Goal: Task Accomplishment & Management: Complete application form

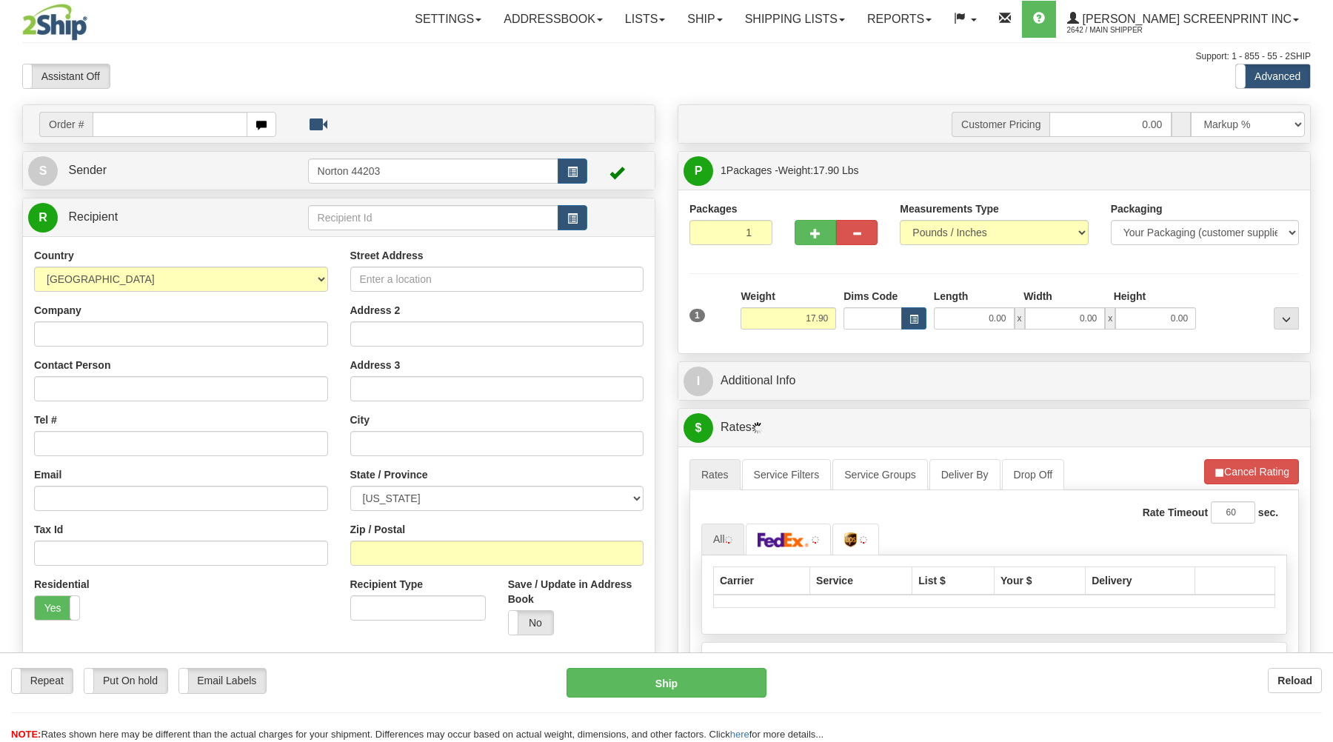
click at [192, 127] on input "text" at bounding box center [170, 124] width 154 height 25
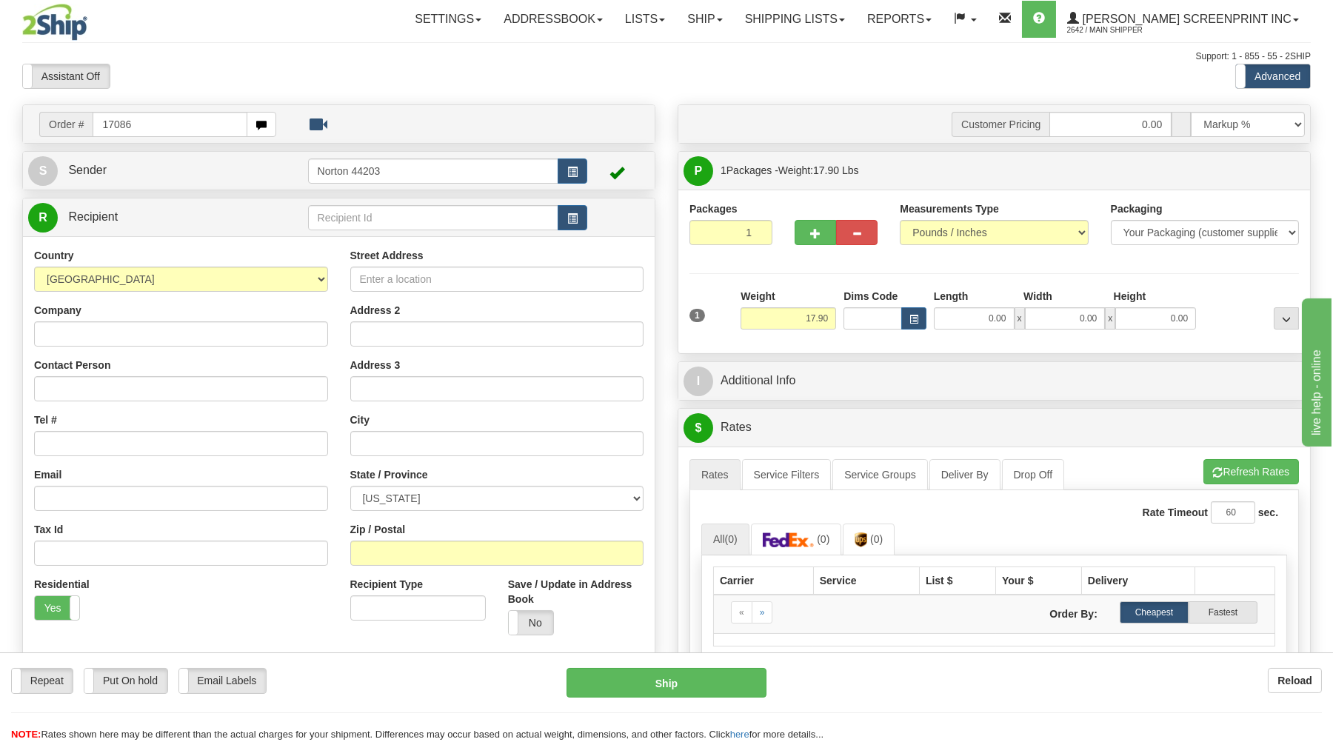
type input "17086"
click at [260, 84] on body "Training Course Close Toggle navigation Settings Shipping Preferences New Recip…" at bounding box center [666, 371] width 1333 height 742
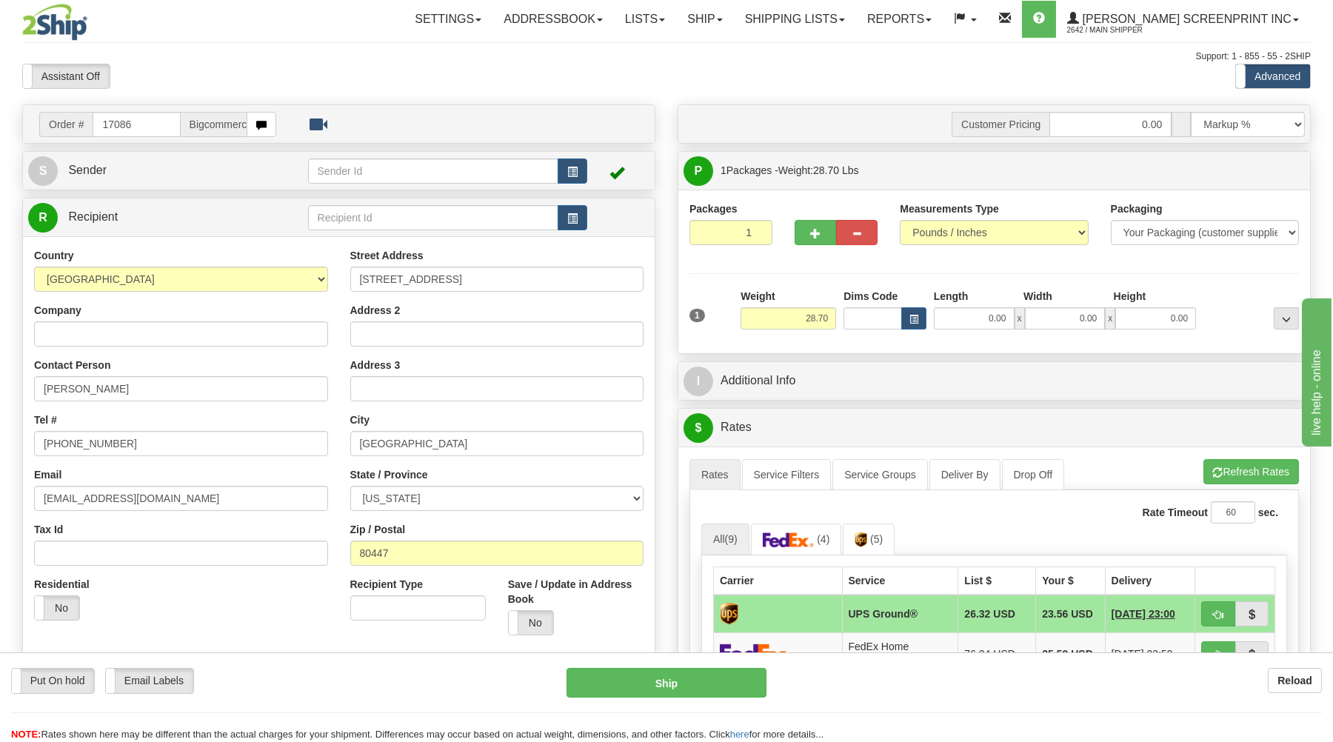
type input "0.00"
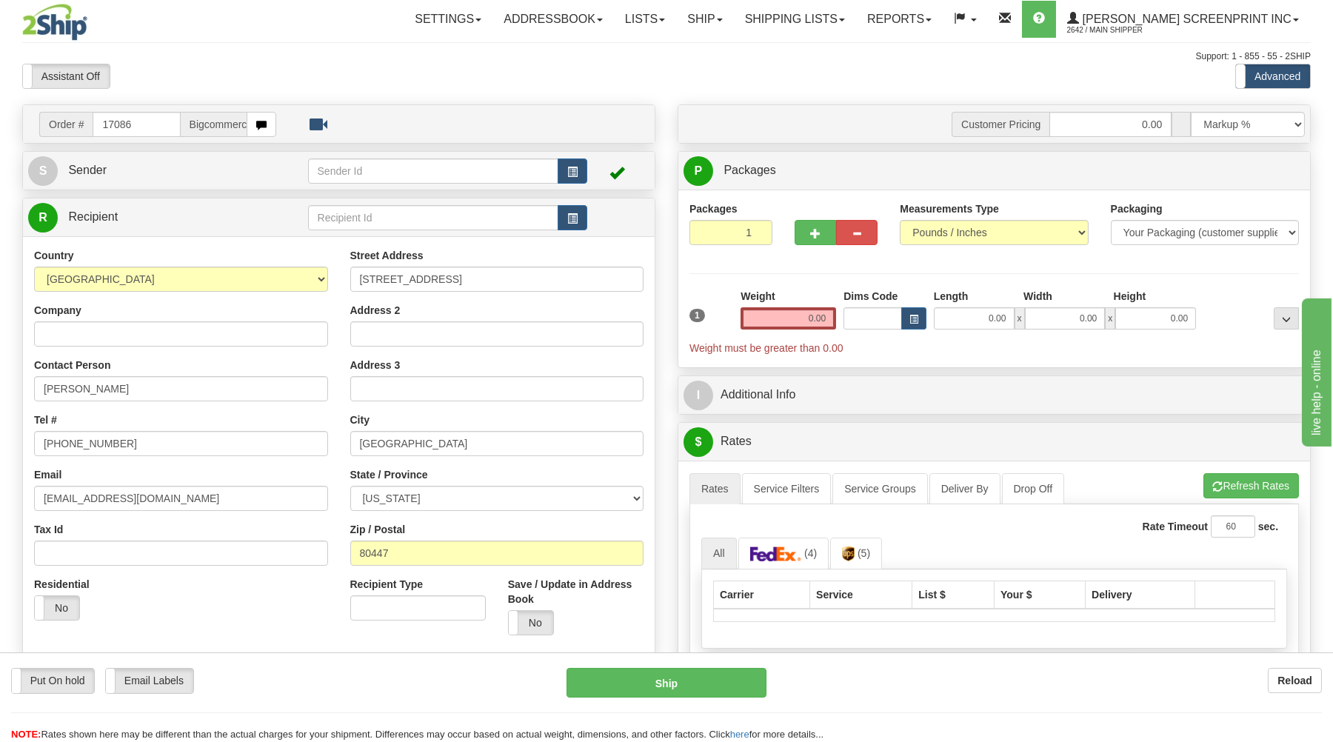
click at [409, 81] on div "Assistant On Assistant Off Do a return Do a return" at bounding box center [284, 76] width 546 height 25
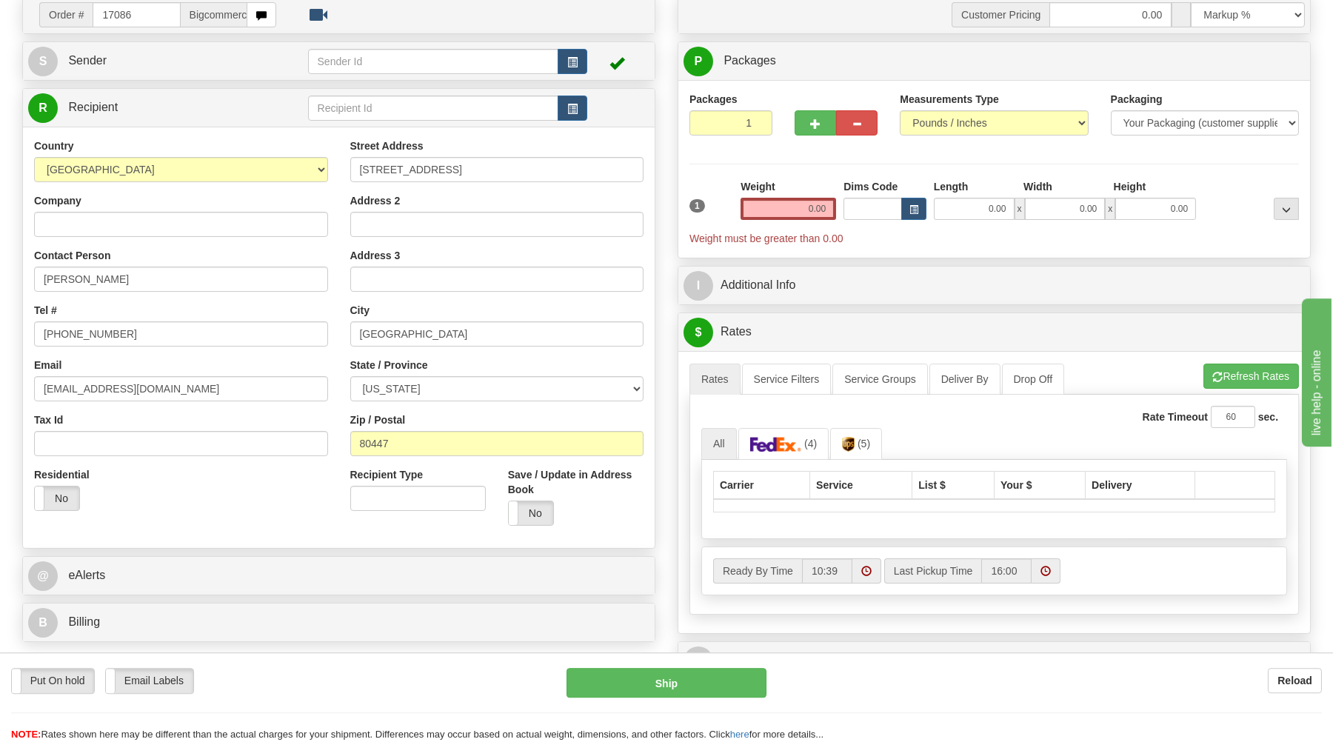
scroll to position [158, 0]
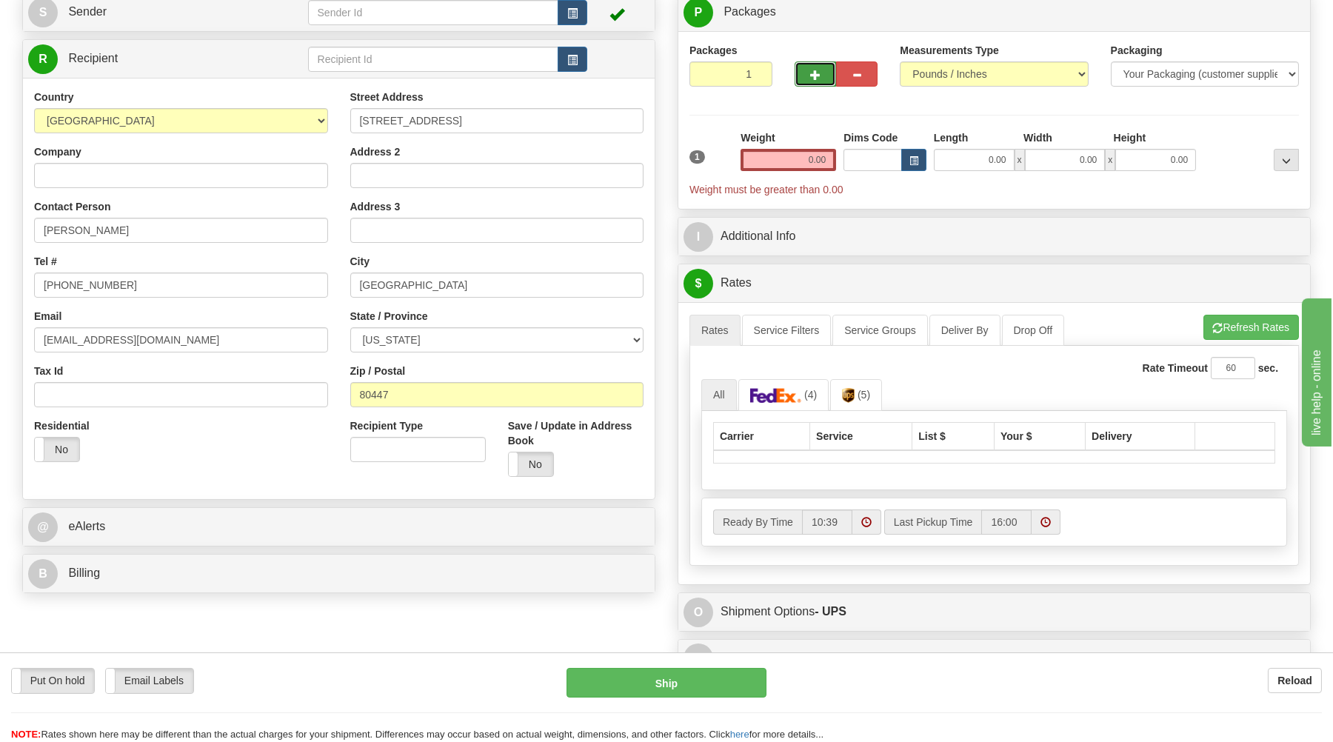
click at [805, 71] on button "button" at bounding box center [814, 73] width 41 height 25
click at [807, 75] on button "button" at bounding box center [814, 73] width 41 height 25
type input "5"
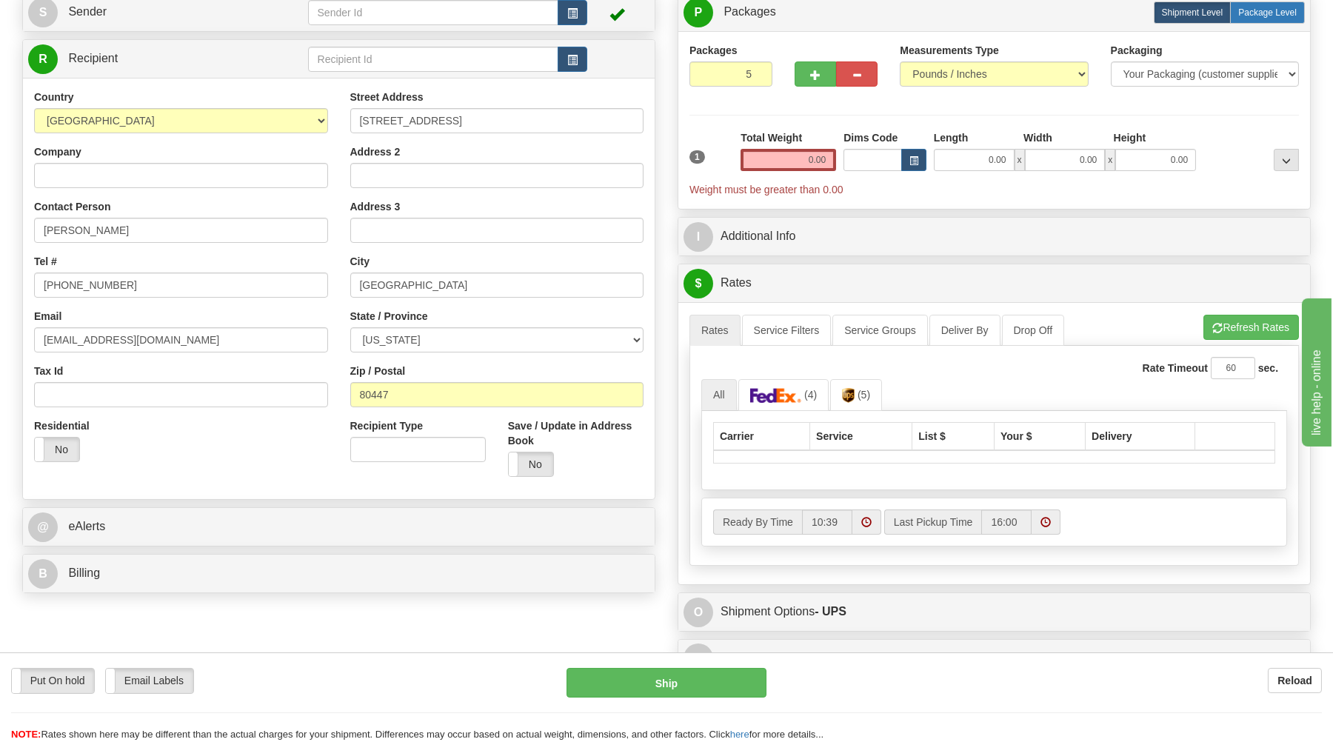
click at [1273, 24] on label "Package Level Pack.." at bounding box center [1267, 12] width 75 height 22
radio input "true"
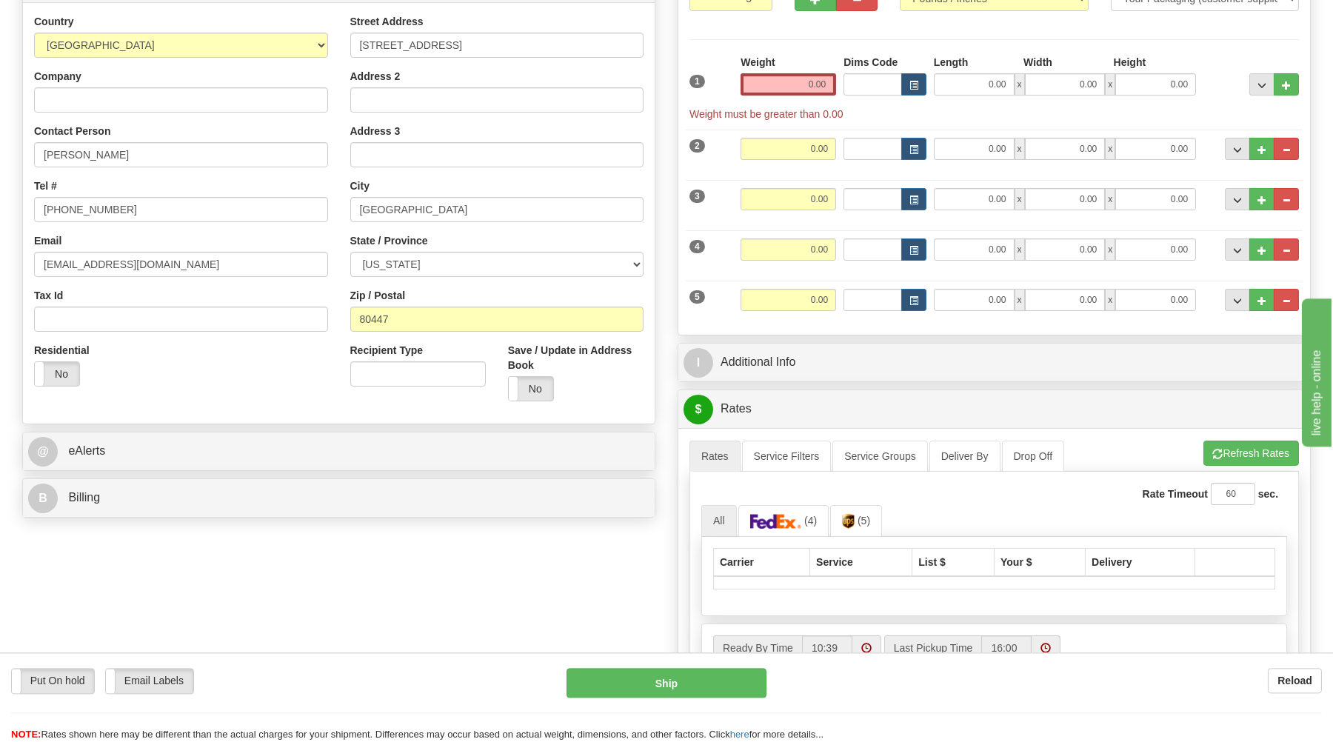
scroll to position [238, 0]
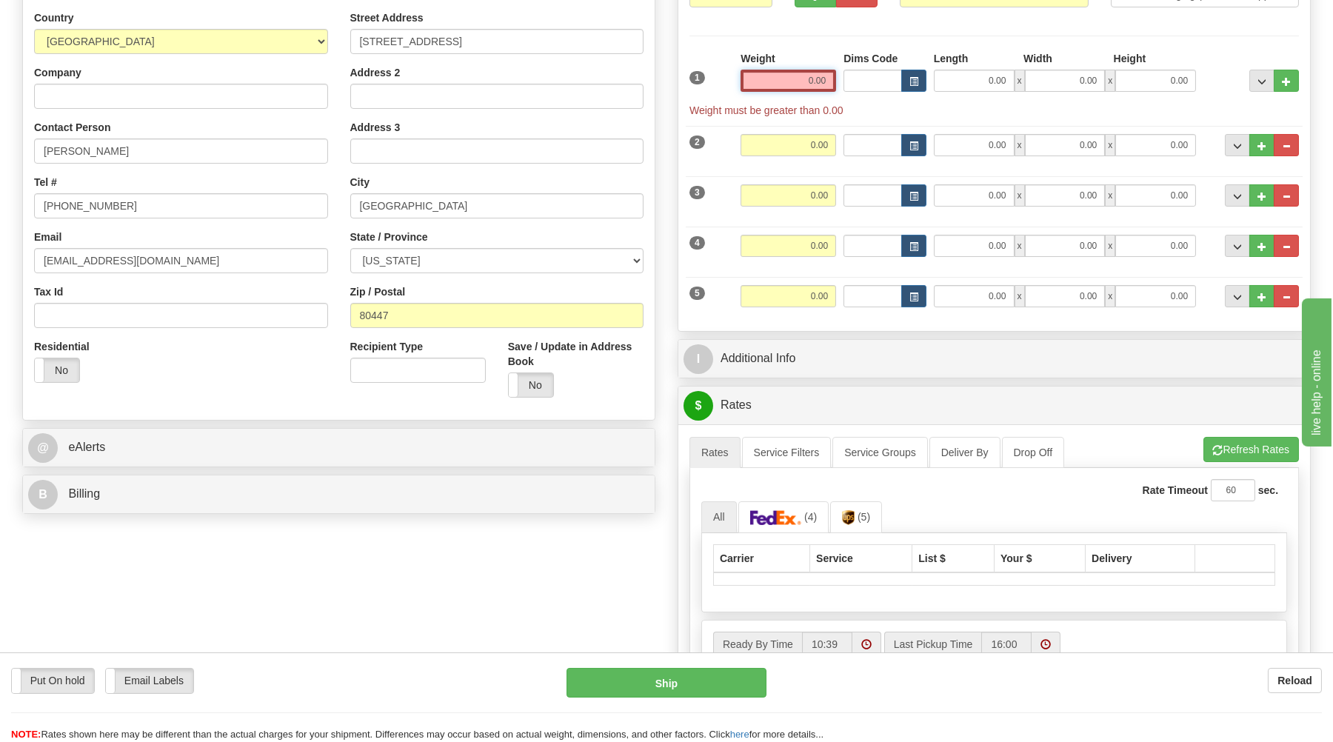
click at [829, 78] on input "0.00" at bounding box center [787, 81] width 95 height 22
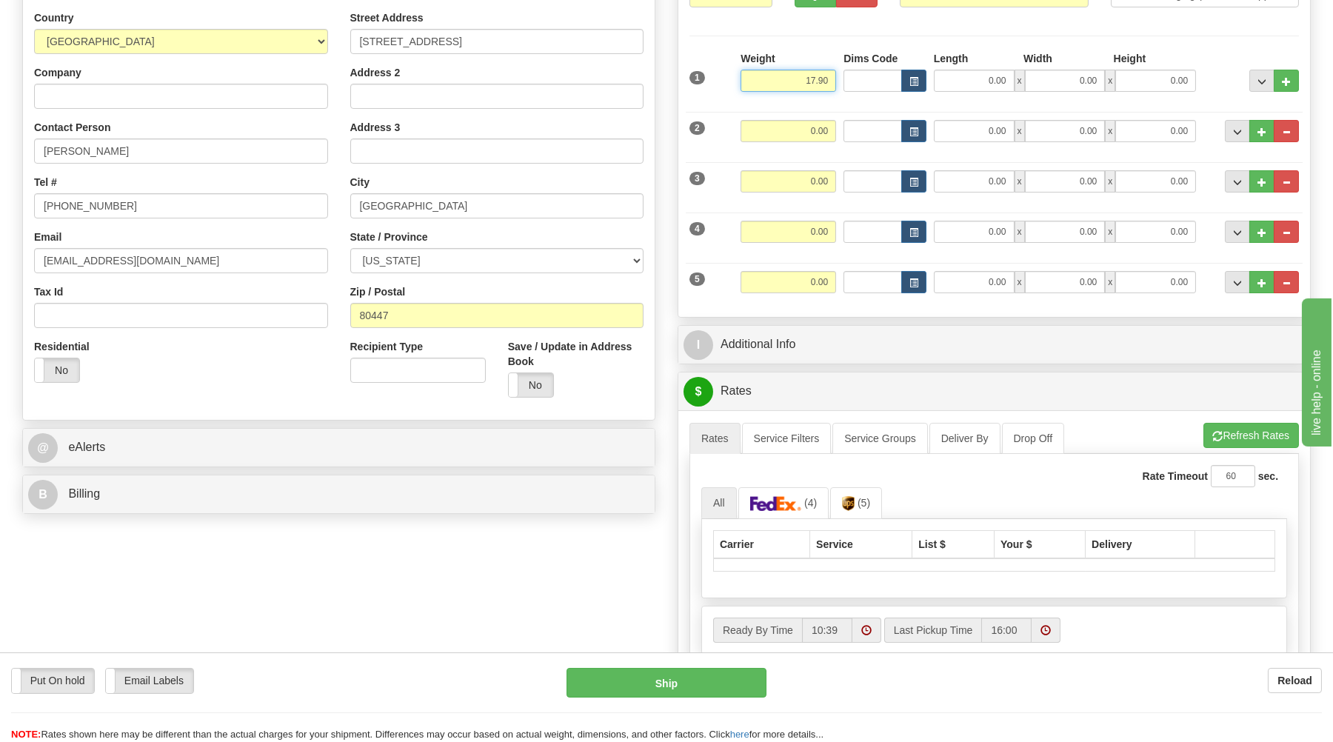
type input "17.90"
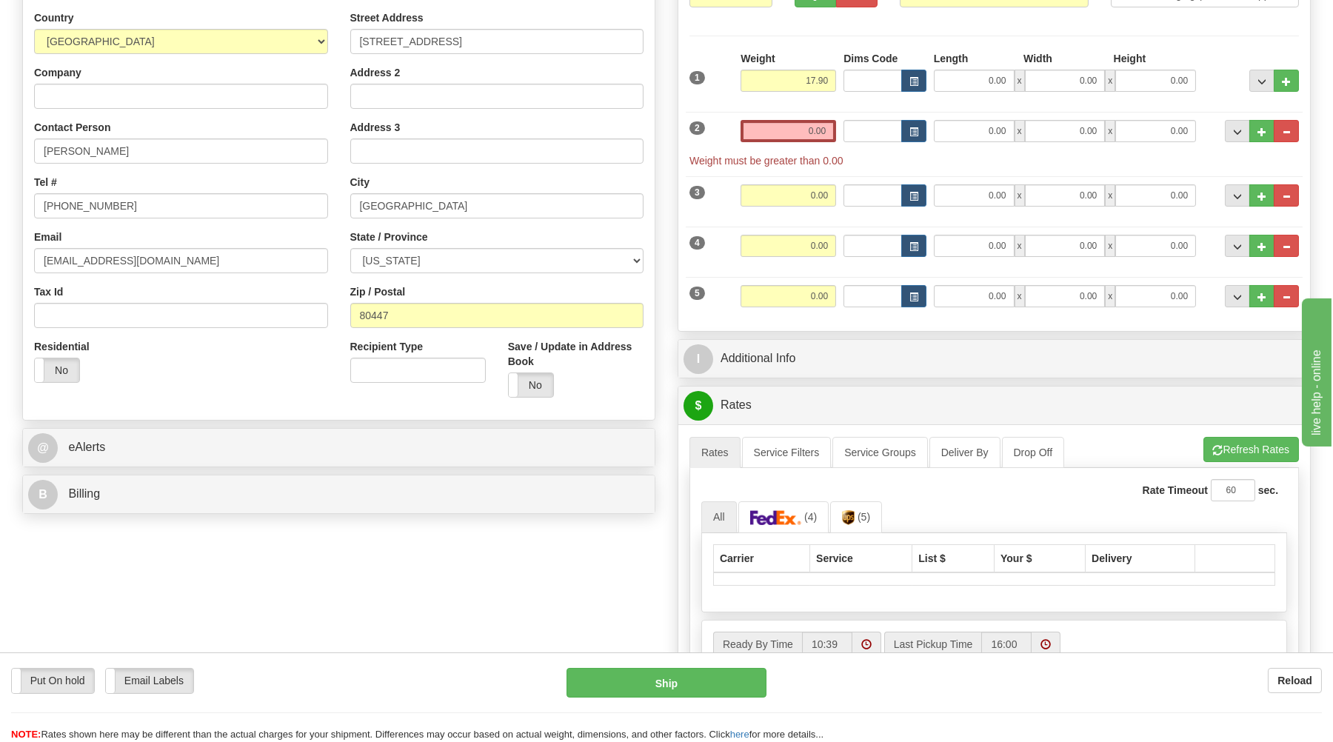
click at [956, 69] on div "Length" at bounding box center [975, 60] width 90 height 19
drag, startPoint x: 996, startPoint y: 66, endPoint x: 1026, endPoint y: 93, distance: 40.3
click at [998, 69] on div "Length" at bounding box center [975, 60] width 90 height 19
click at [996, 86] on input "0.00" at bounding box center [974, 81] width 81 height 22
type input "38.00"
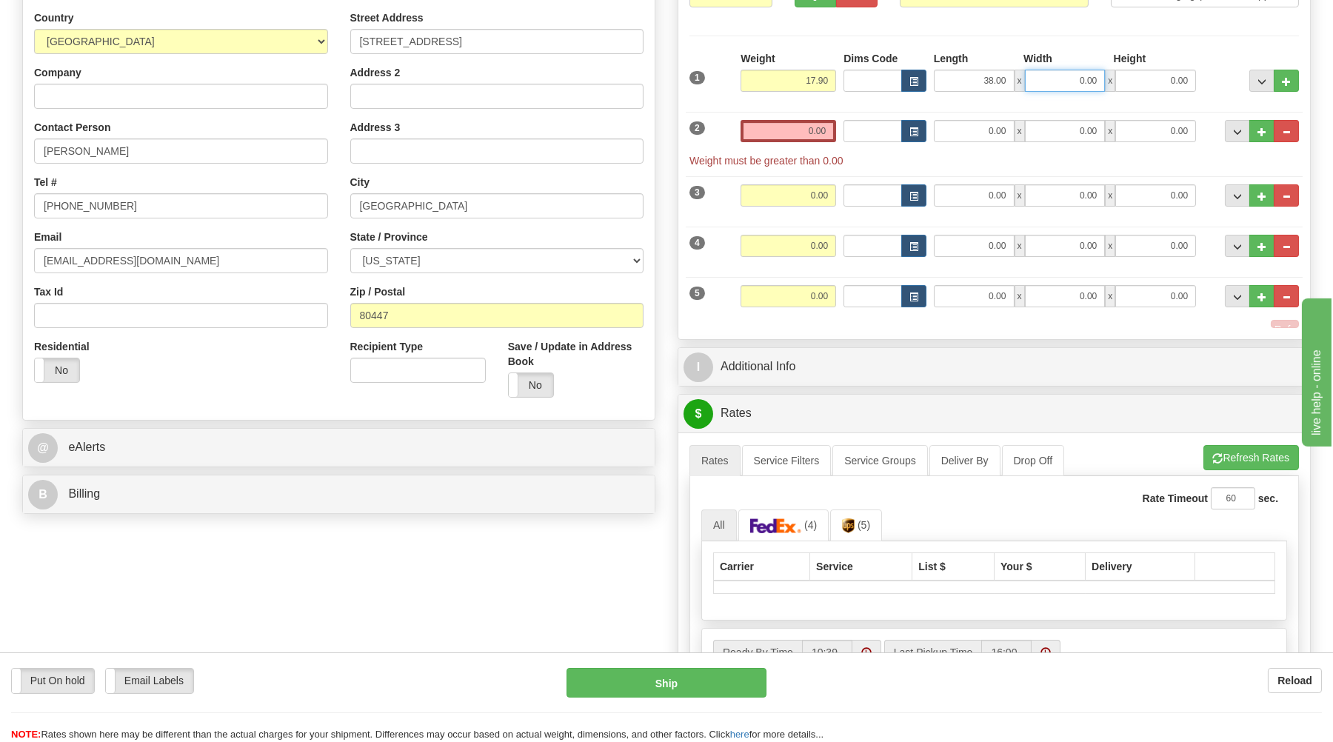
click at [1093, 81] on input "0.00" at bounding box center [1065, 81] width 81 height 22
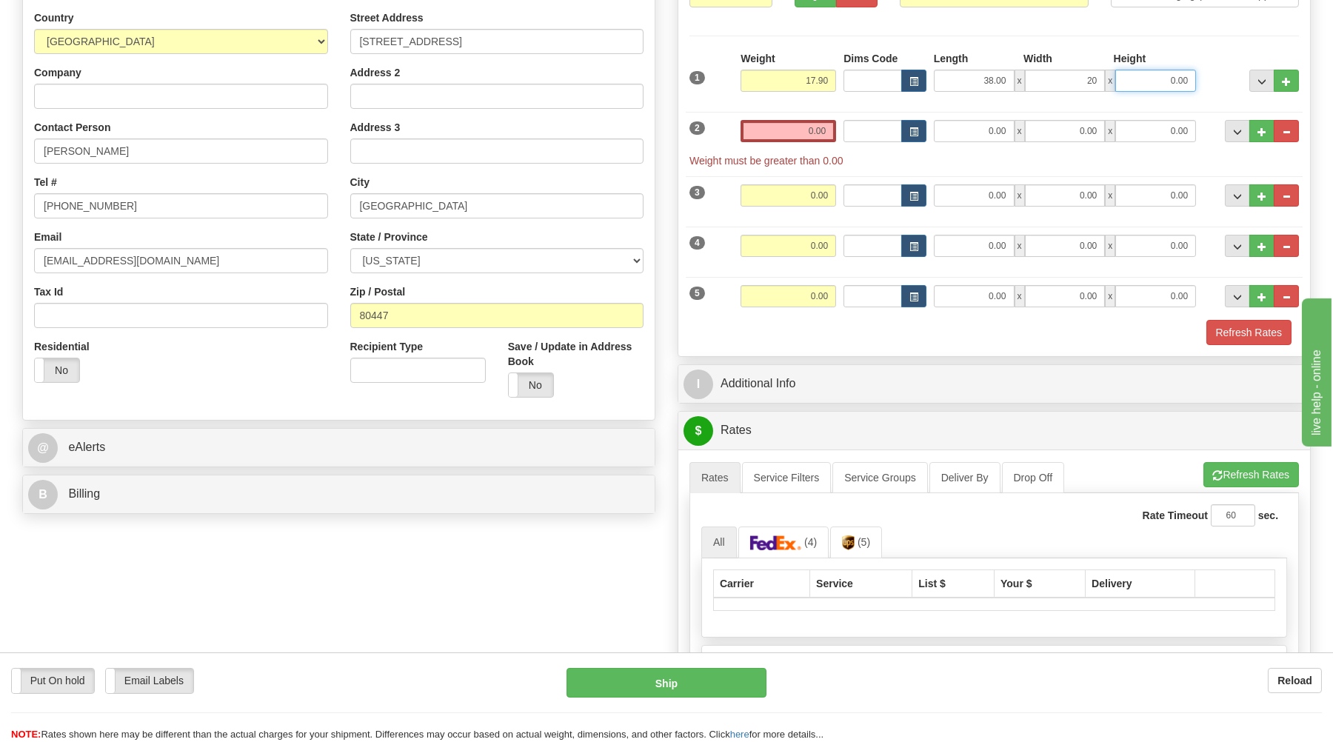
type input "20.00"
click at [1146, 82] on input "0.00" at bounding box center [1155, 81] width 81 height 22
type input "9.00"
click at [815, 128] on input "0.00" at bounding box center [787, 131] width 95 height 22
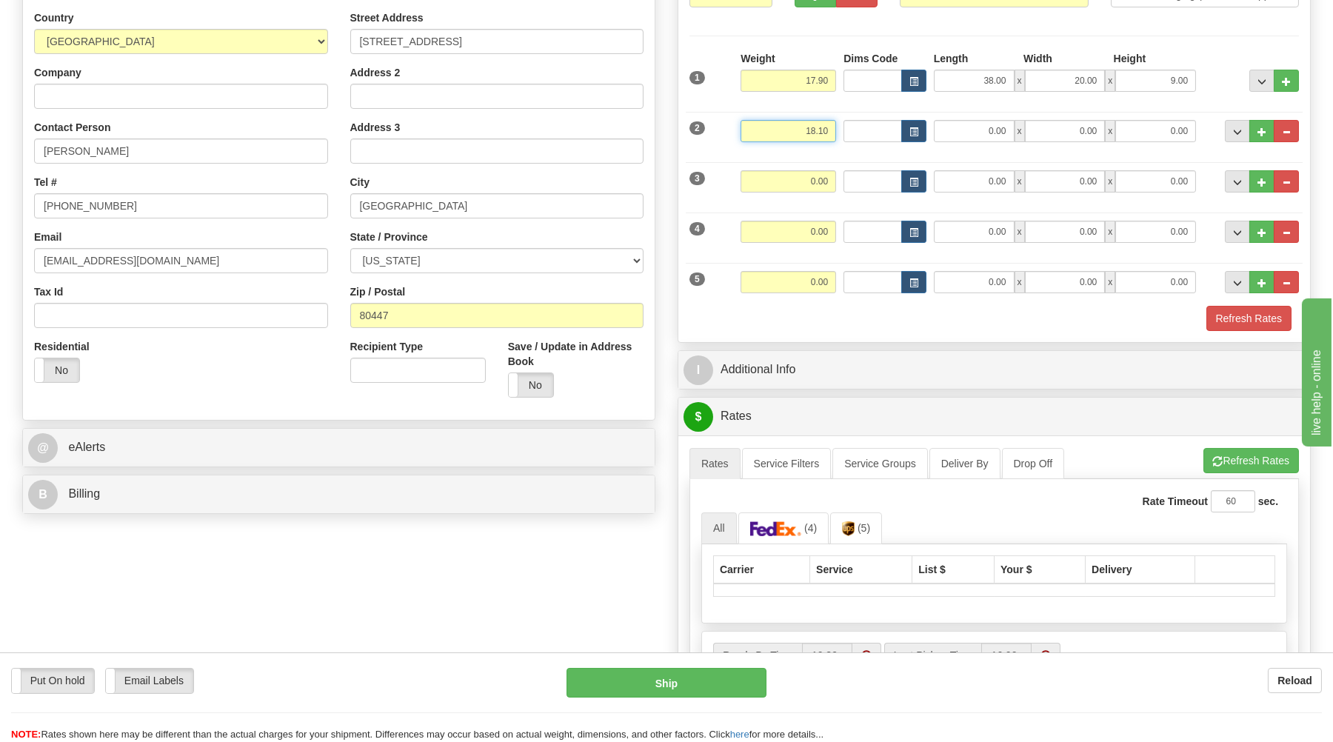
type input "18.10"
click at [999, 130] on input "0.00" at bounding box center [974, 131] width 81 height 22
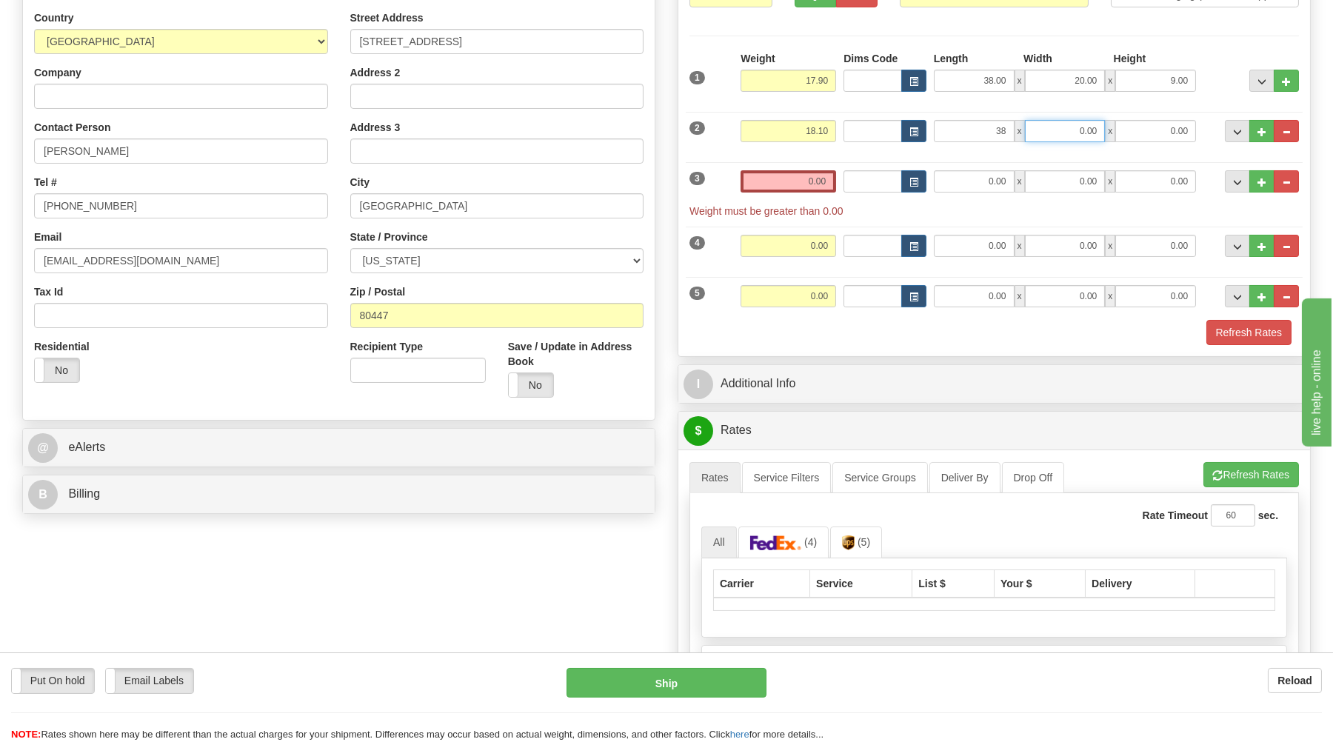
type input "38.00"
click at [1096, 136] on input "0.00" at bounding box center [1065, 131] width 81 height 22
type input "20.00"
click at [1191, 122] on div "2 Weight 18.10 Dims Code Length Width Height" at bounding box center [994, 129] width 617 height 50
click at [1174, 132] on input "0.00" at bounding box center [1155, 131] width 81 height 22
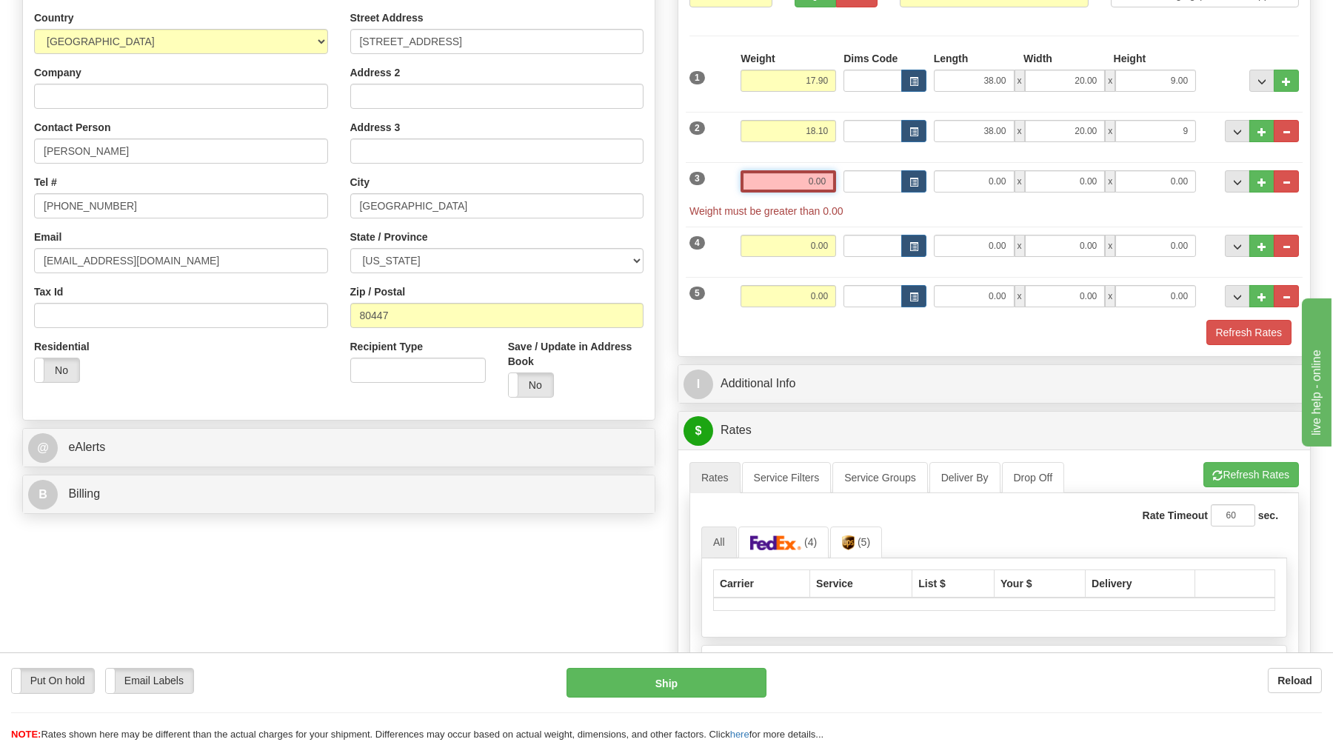
type input "9.00"
drag, startPoint x: 807, startPoint y: 180, endPoint x: 795, endPoint y: 168, distance: 16.8
click at [806, 180] on input "0.00" at bounding box center [787, 181] width 95 height 22
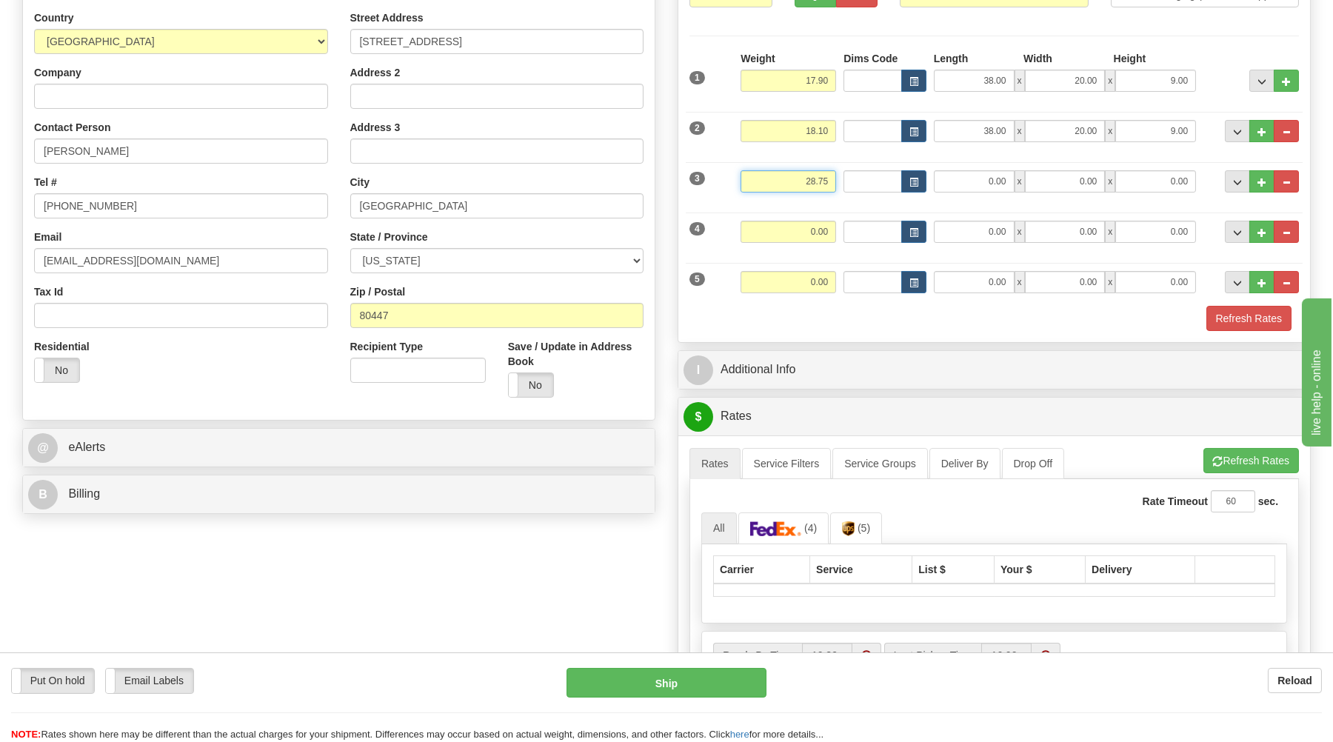
type input "28.75"
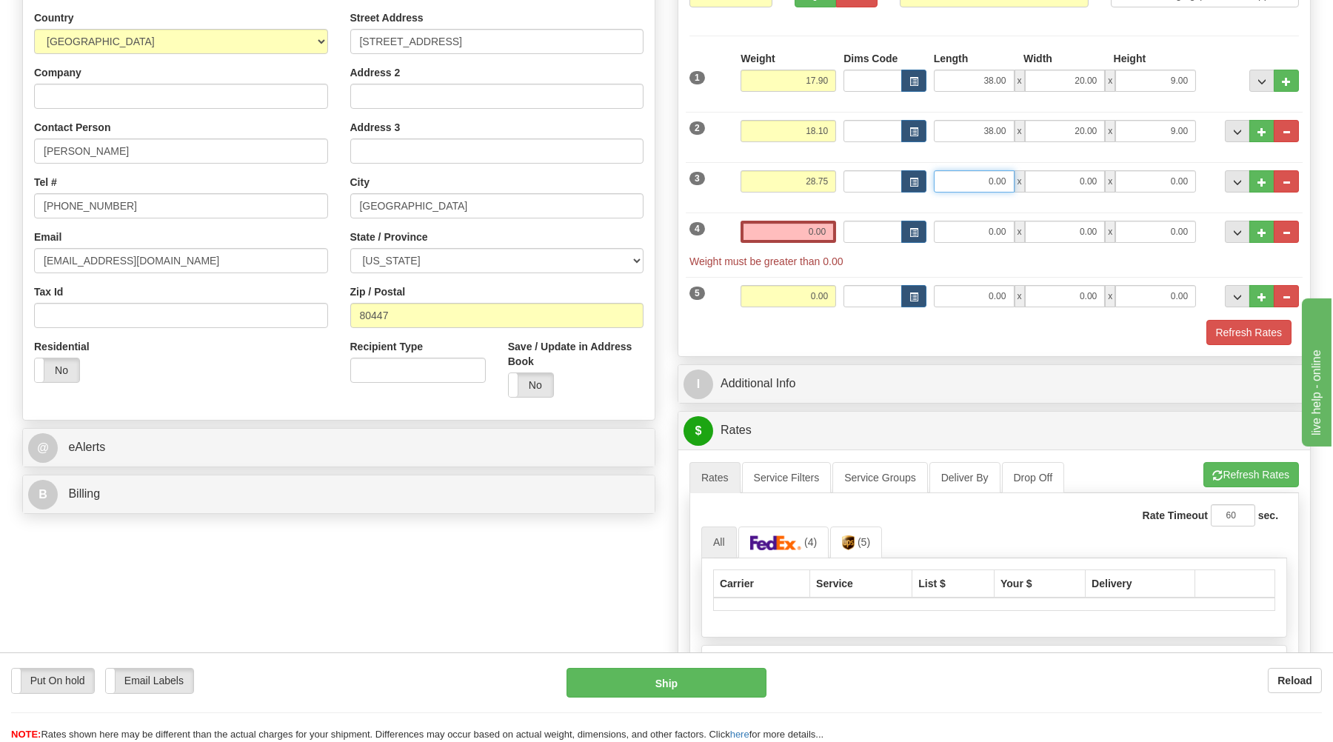
click at [997, 183] on input "0.00" at bounding box center [974, 181] width 81 height 22
type input "38.00"
click at [1058, 178] on input "0.00" at bounding box center [1065, 181] width 81 height 22
type input "20.00"
click at [1057, 171] on div "3 Weight 28.75 Dims Code Length Width Height" at bounding box center [994, 180] width 617 height 50
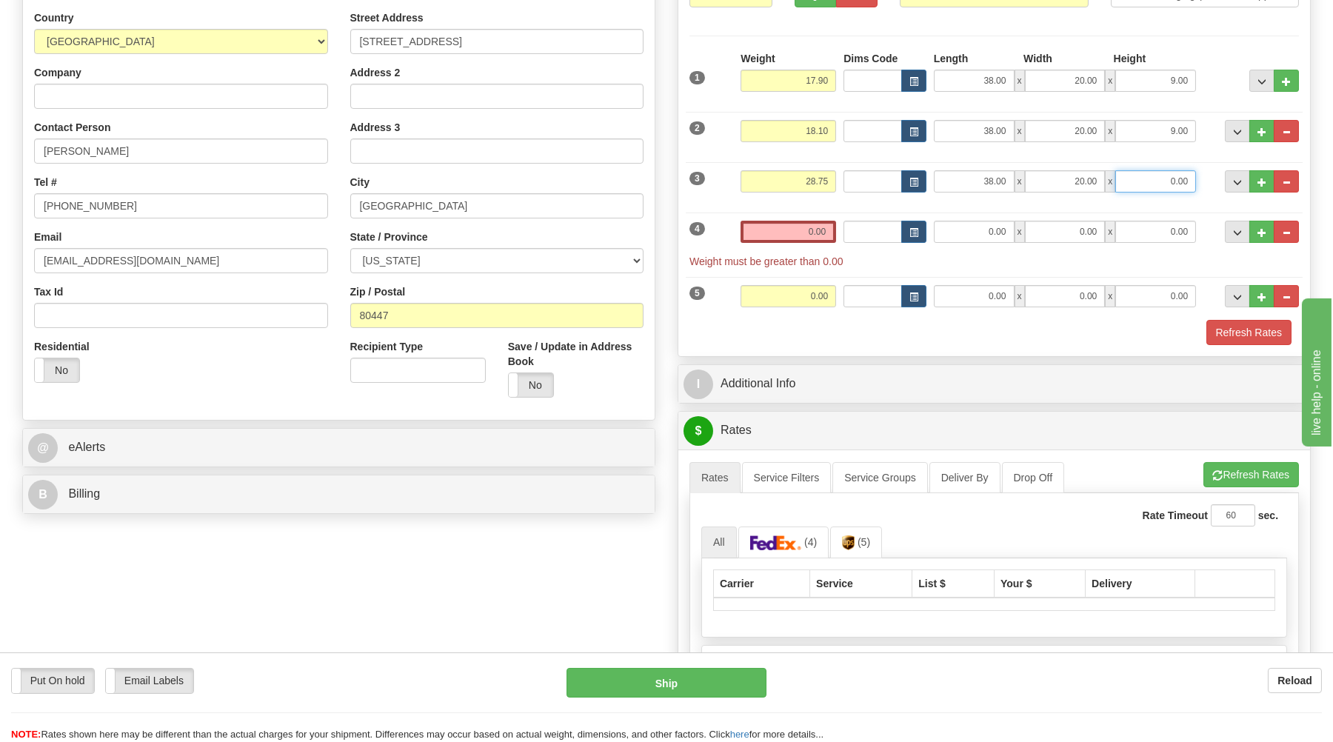
drag, startPoint x: 1166, startPoint y: 183, endPoint x: 1167, endPoint y: 165, distance: 17.8
click at [1167, 178] on input "0.00" at bounding box center [1155, 181] width 81 height 22
type input "8.00"
click at [829, 226] on input "0.00" at bounding box center [787, 232] width 95 height 22
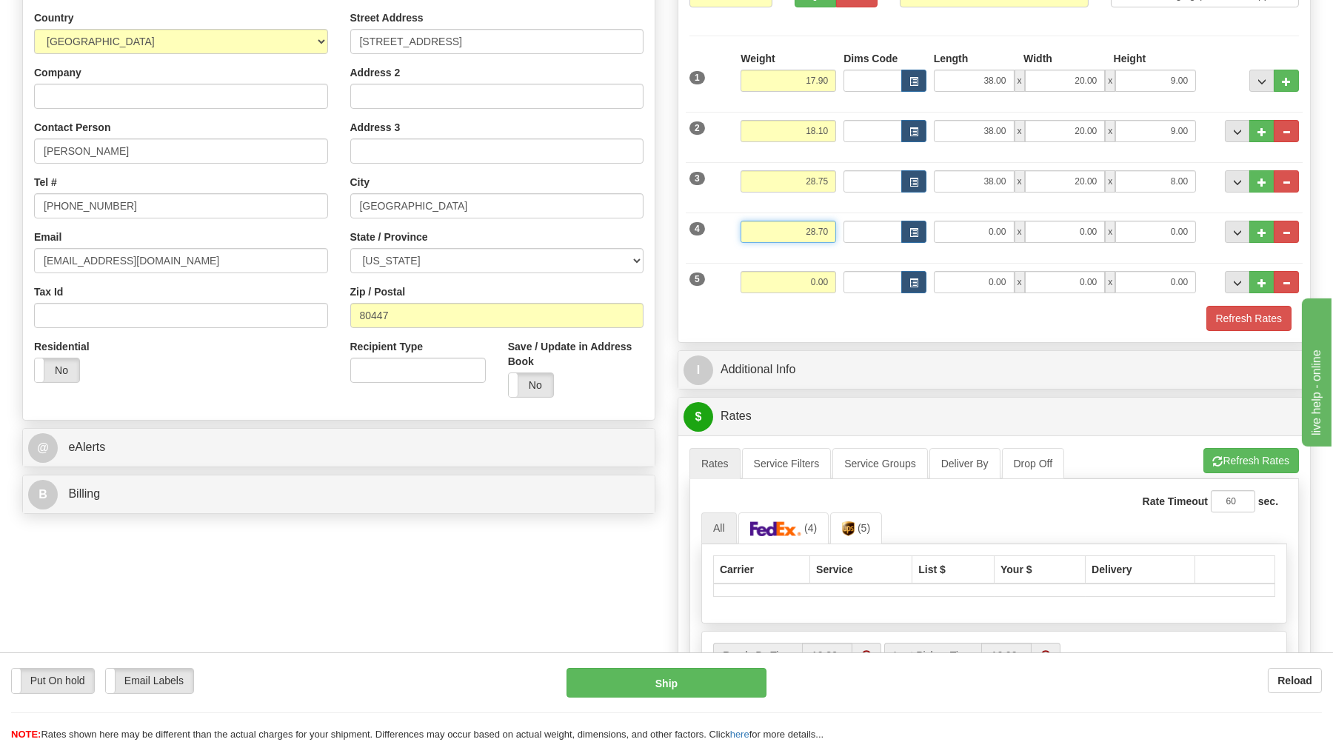
type input "28.70"
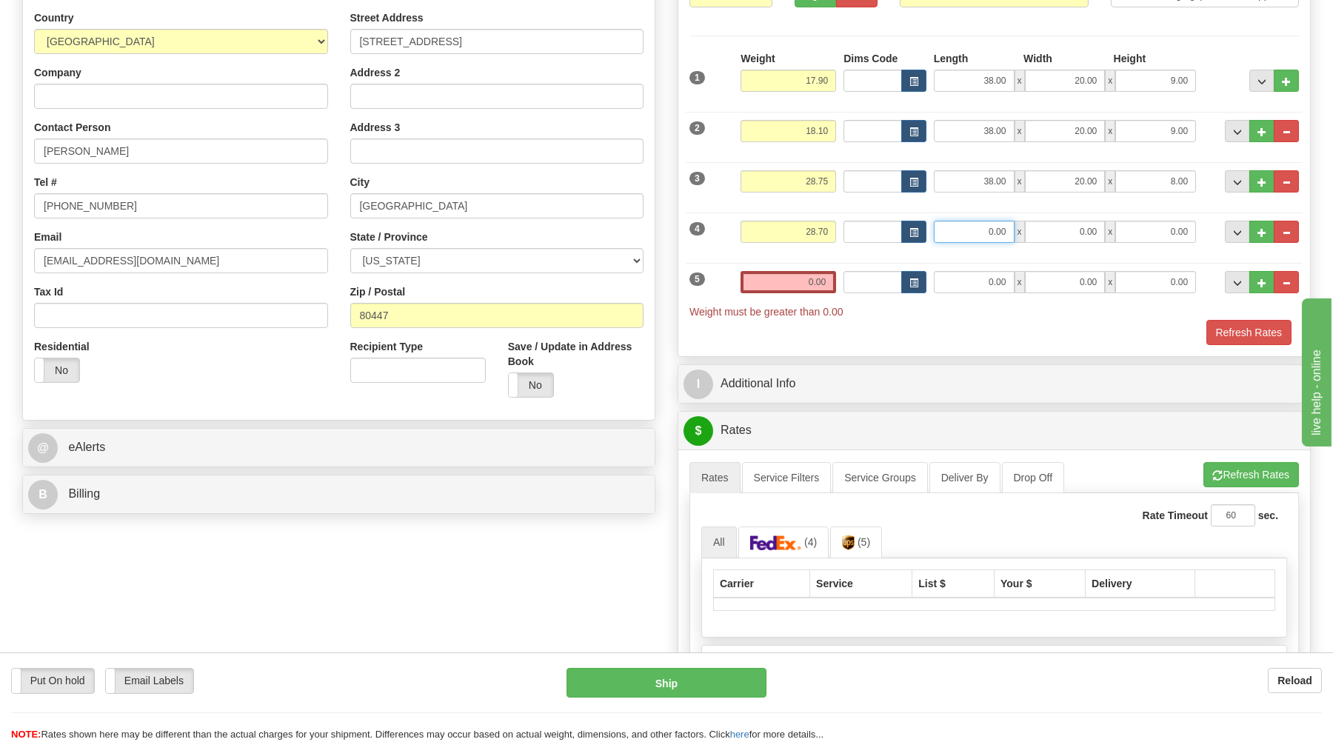
click at [1013, 227] on input "0.00" at bounding box center [974, 232] width 81 height 22
type input "38.00"
click at [1042, 238] on input "0.00" at bounding box center [1065, 232] width 81 height 22
type input "20.00"
click at [1127, 235] on input "0.00" at bounding box center [1155, 232] width 81 height 22
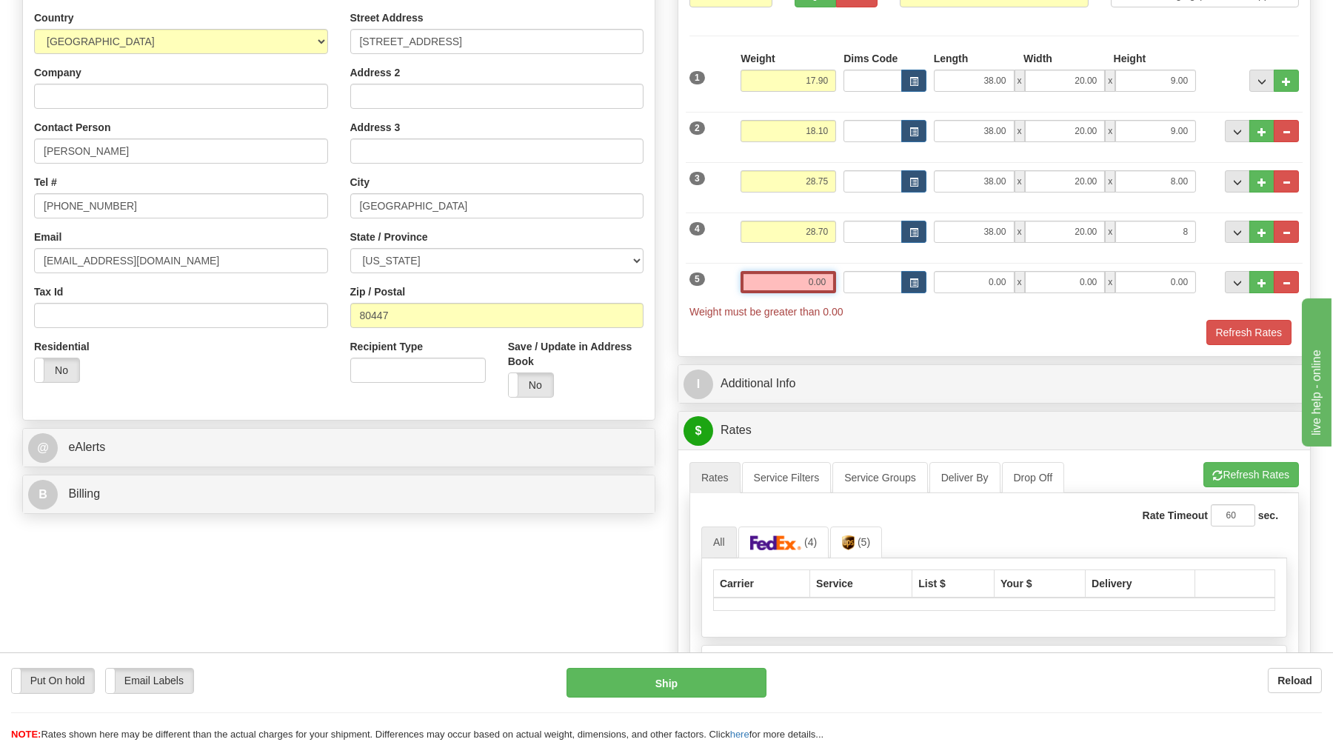
type input "8.00"
click at [830, 286] on input "0.00" at bounding box center [787, 282] width 95 height 22
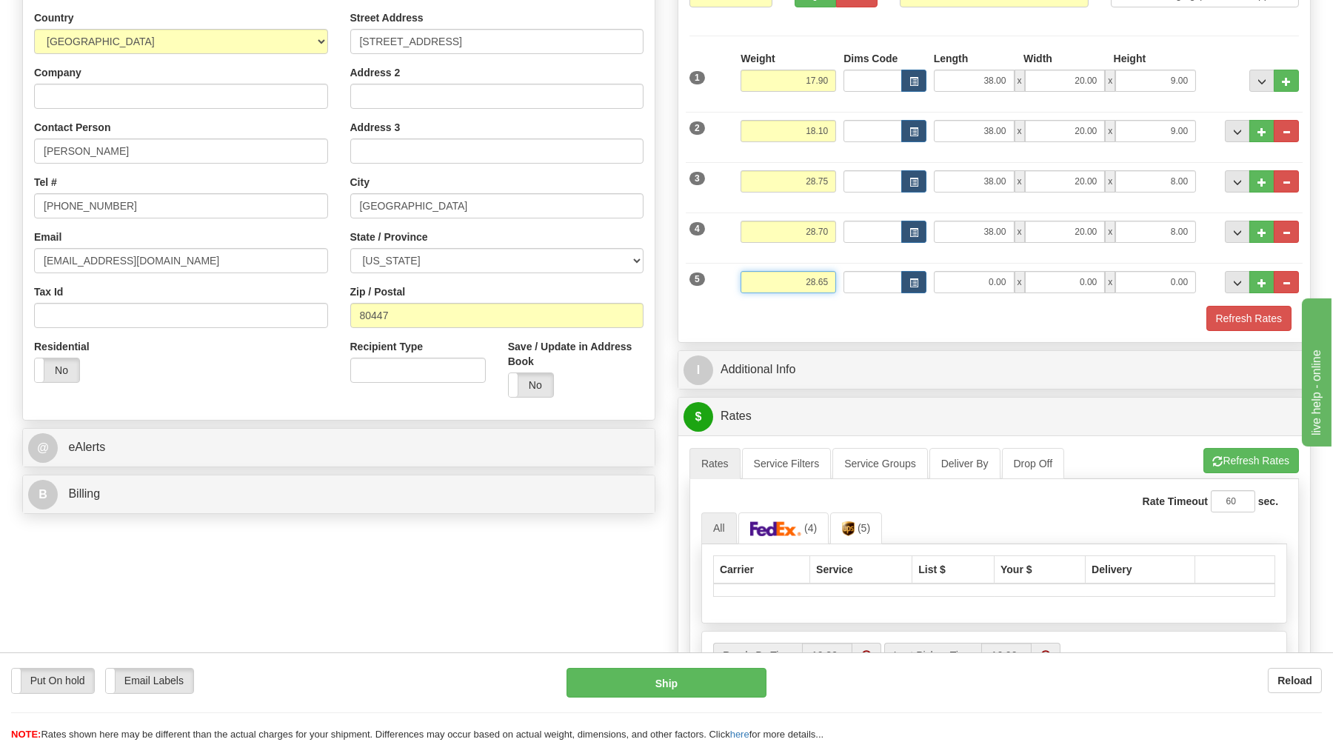
type input "28.65"
click at [965, 288] on input "0.00" at bounding box center [974, 282] width 81 height 22
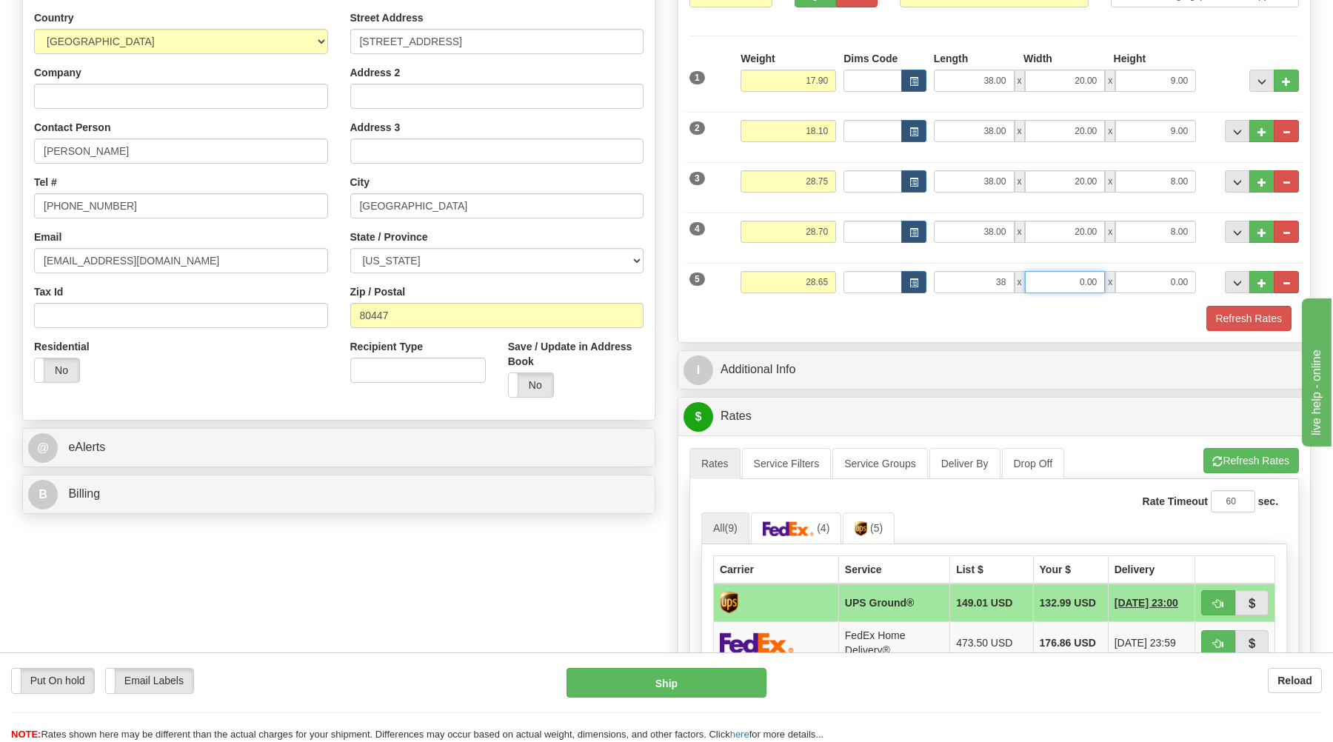
type input "38.00"
click at [1093, 285] on input "0.00" at bounding box center [1065, 282] width 81 height 22
type input "20.00"
click at [1142, 286] on input "0.00" at bounding box center [1155, 282] width 81 height 22
type input "8.00"
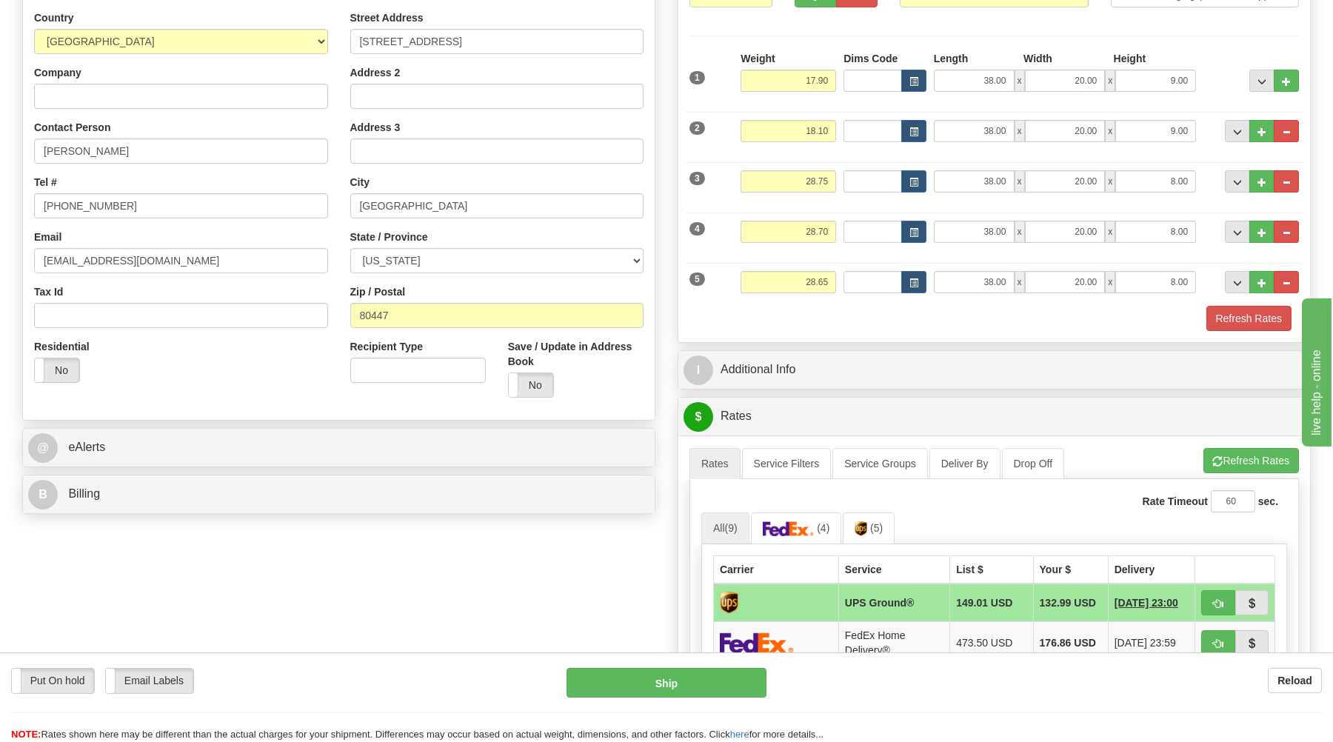
click at [1144, 311] on div "Refresh Rates" at bounding box center [994, 318] width 617 height 25
click at [1270, 321] on button "Refresh Rates" at bounding box center [1248, 318] width 85 height 25
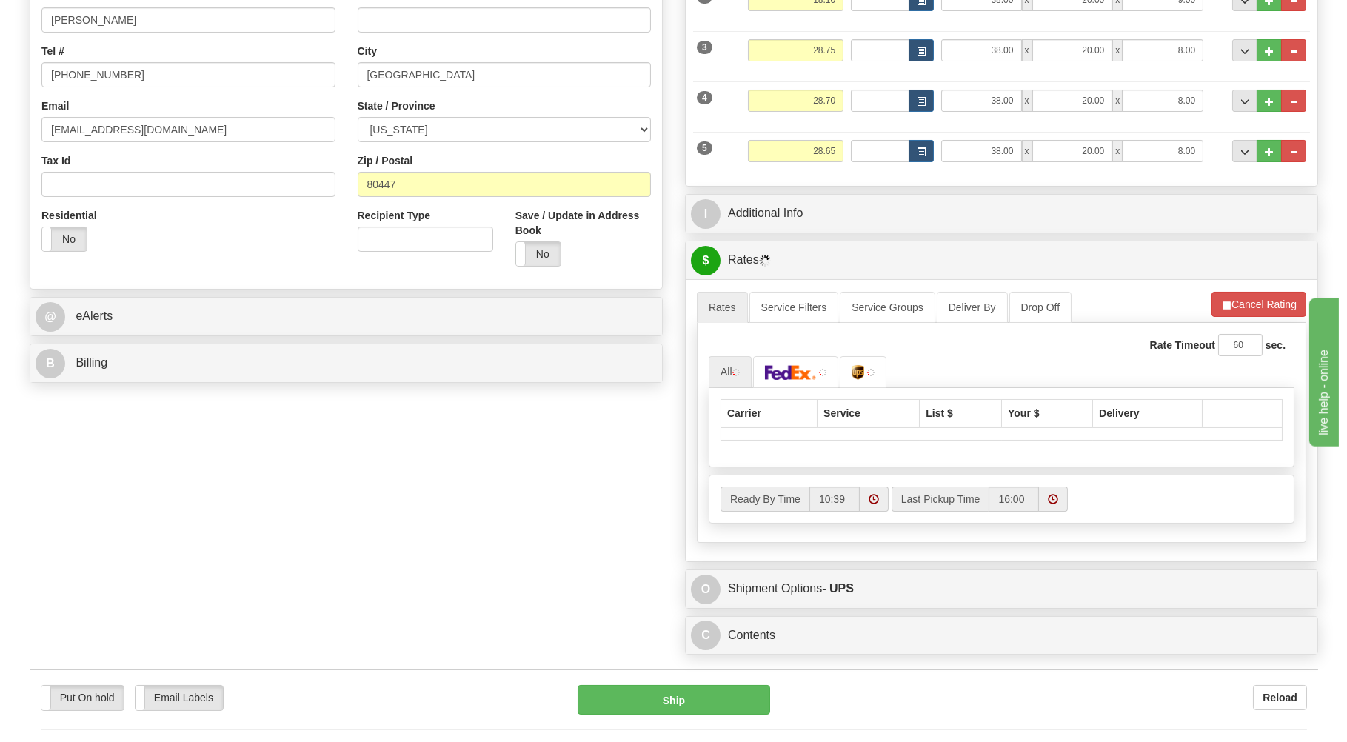
scroll to position [397, 0]
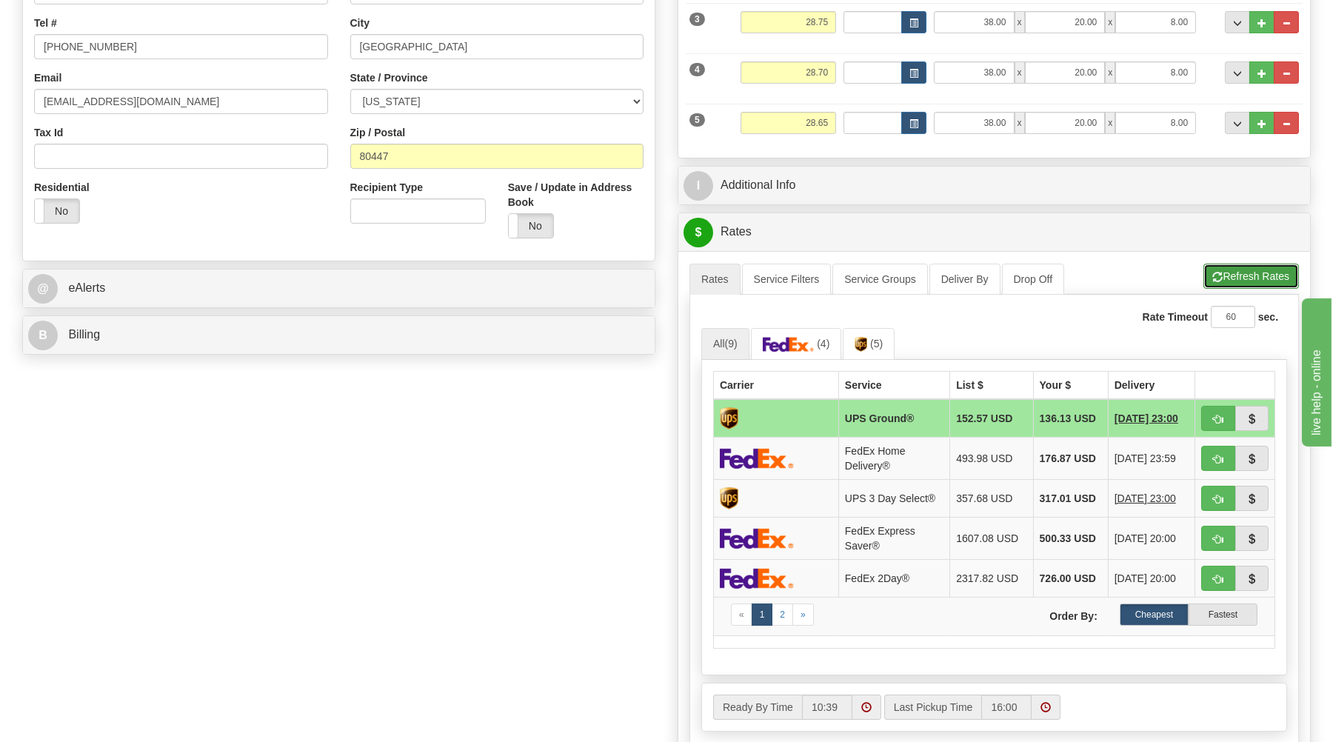
click at [1237, 282] on button "Refresh Rates" at bounding box center [1250, 276] width 95 height 25
click at [1211, 416] on button "button" at bounding box center [1218, 418] width 34 height 25
type input "03"
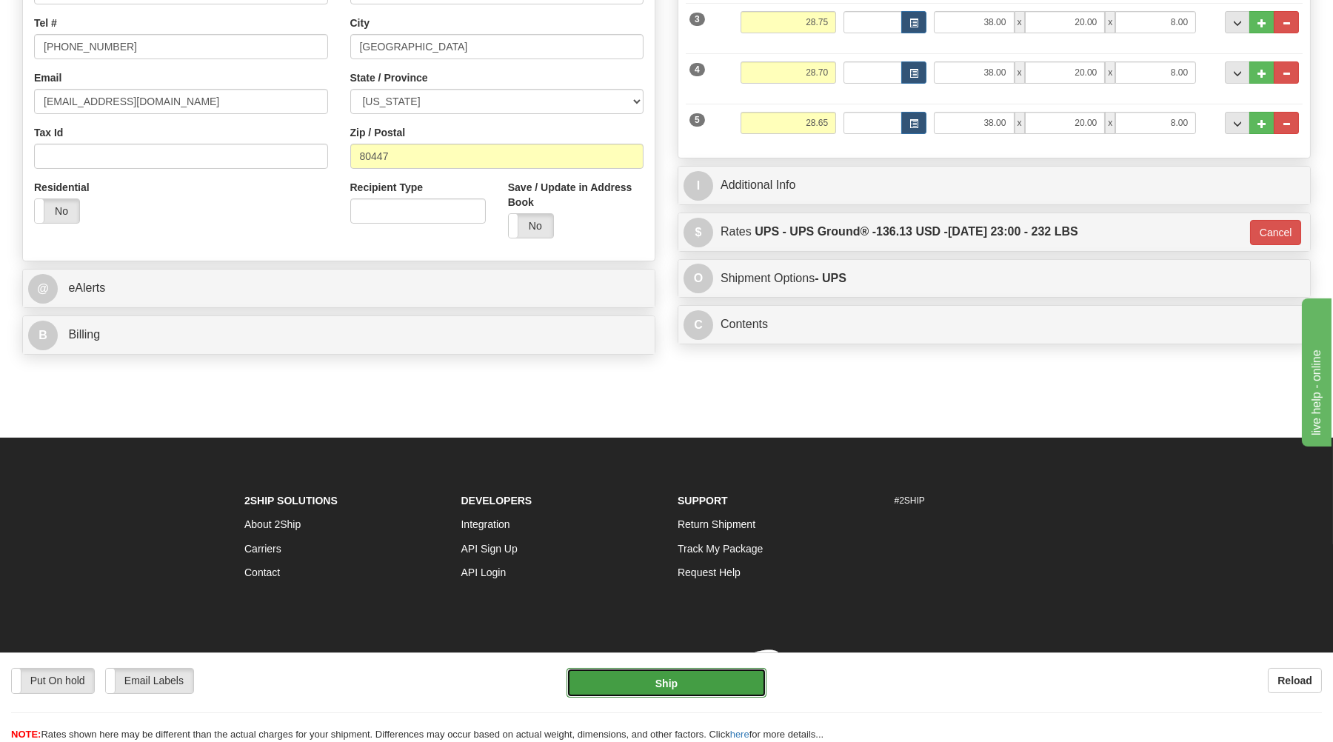
click at [690, 674] on button "Ship" at bounding box center [666, 683] width 200 height 30
